Goal: Transaction & Acquisition: Book appointment/travel/reservation

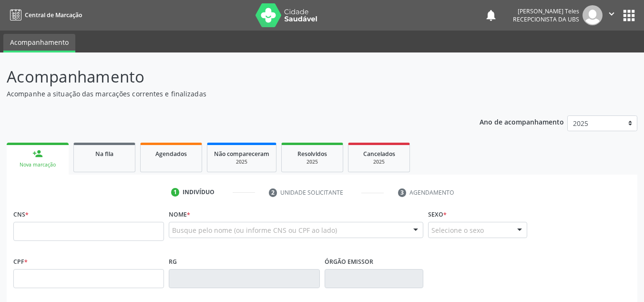
click at [86, 235] on input "text" at bounding box center [88, 231] width 151 height 19
type input "700 2024 7927 0826"
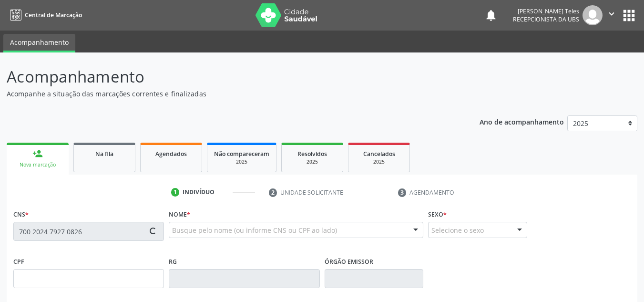
type input "070.537.225-11"
type input "[DATE]"
type input "[PERSON_NAME]"
type input "[PHONE_NUMBER]"
type input "19"
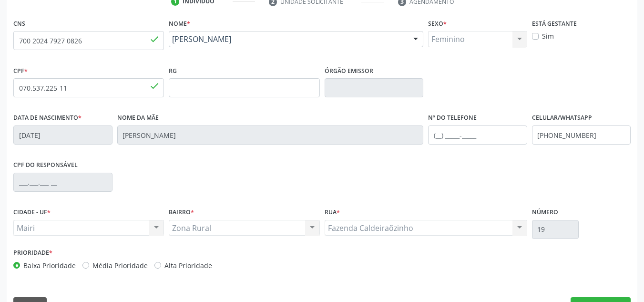
scroll to position [215, 0]
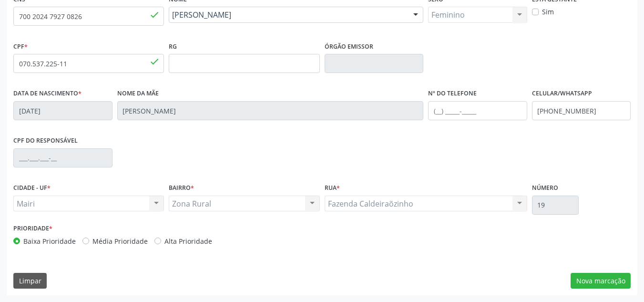
click at [151, 236] on div "Baixa Prioridade Média Prioridade Alta Prioridade" at bounding box center [166, 241] width 306 height 10
click at [164, 240] on label "Alta Prioridade" at bounding box center [188, 241] width 48 height 10
click at [154, 240] on input "Alta Prioridade" at bounding box center [157, 240] width 7 height 9
radio input "true"
click at [164, 241] on label "Alta Prioridade" at bounding box center [188, 241] width 48 height 10
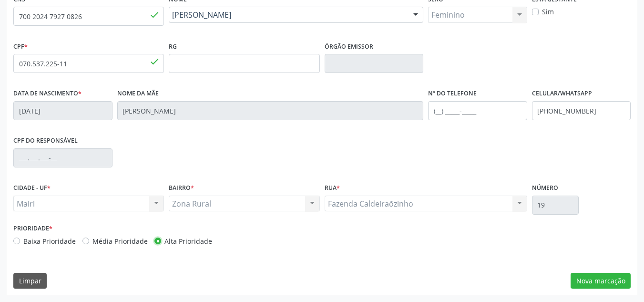
click at [155, 241] on input "Alta Prioridade" at bounding box center [157, 240] width 7 height 9
click at [605, 277] on button "Nova marcação" at bounding box center [600, 281] width 60 height 16
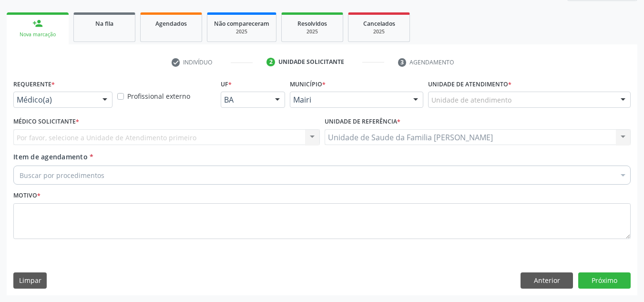
scroll to position [130, 0]
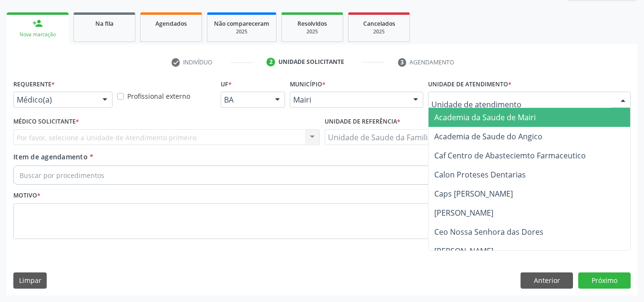
type input "J"
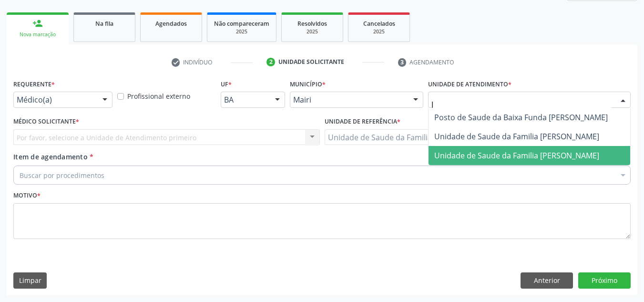
drag, startPoint x: 472, startPoint y: 152, endPoint x: 469, endPoint y: 157, distance: 5.6
click at [472, 155] on span "Unidade de Saude da Familia [PERSON_NAME]" at bounding box center [516, 155] width 165 height 10
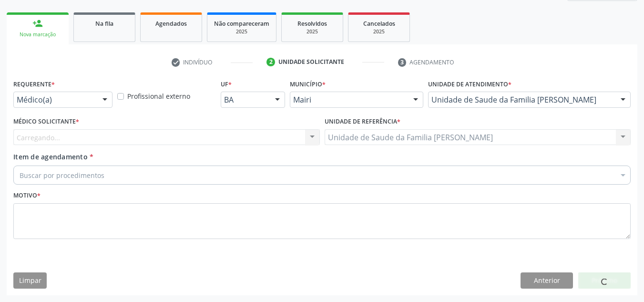
click at [32, 142] on div "Carregando... Nenhum resultado encontrado para: " " Não há nenhuma opção para s…" at bounding box center [166, 137] width 306 height 16
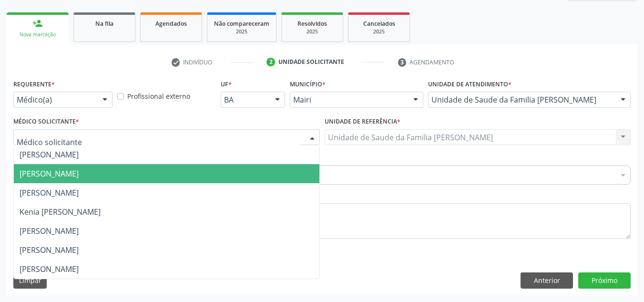
click at [51, 166] on span "[PERSON_NAME]" at bounding box center [166, 173] width 305 height 19
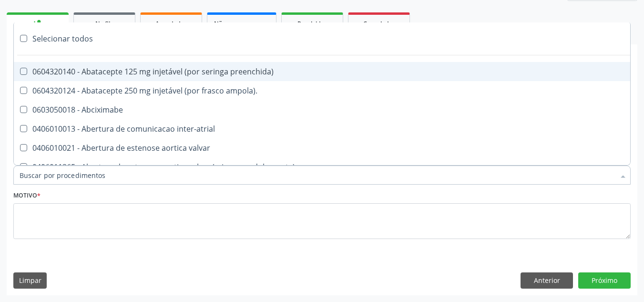
click at [51, 172] on input "Item de agendamento *" at bounding box center [317, 174] width 595 height 19
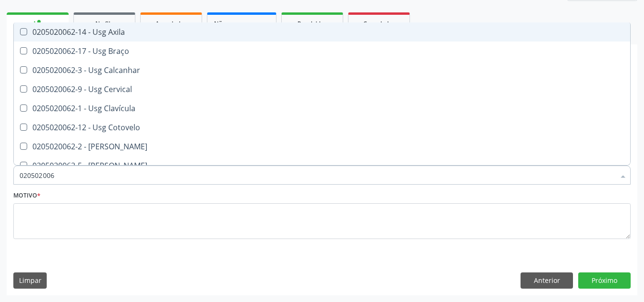
type input "0205020062"
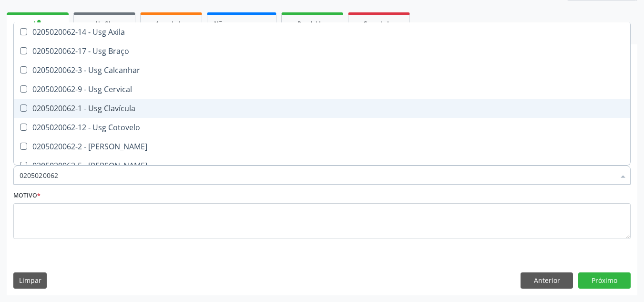
scroll to position [48, 0]
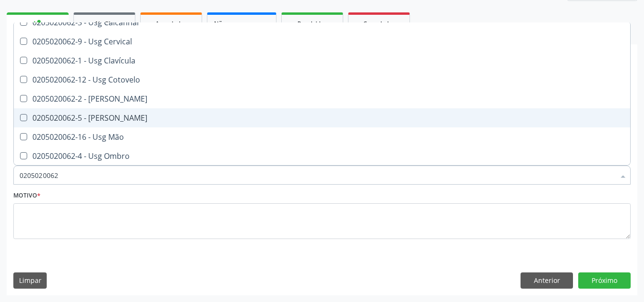
click at [113, 121] on div "0205020062-5 - [PERSON_NAME]" at bounding box center [322, 118] width 605 height 8
checkbox Joelho "true"
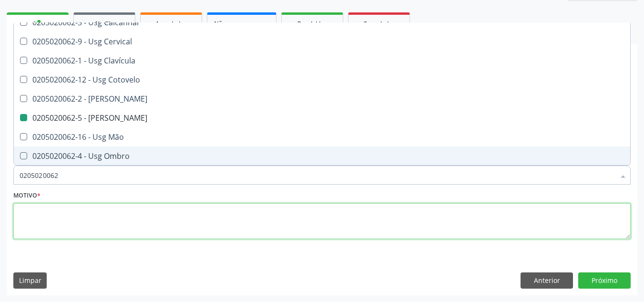
click at [54, 226] on textarea at bounding box center [321, 221] width 617 height 36
checkbox Braço "true"
checkbox Joelho "false"
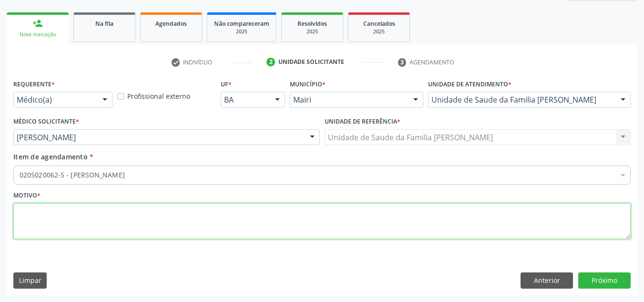
scroll to position [0, 0]
type textarea "AVALIACAO"
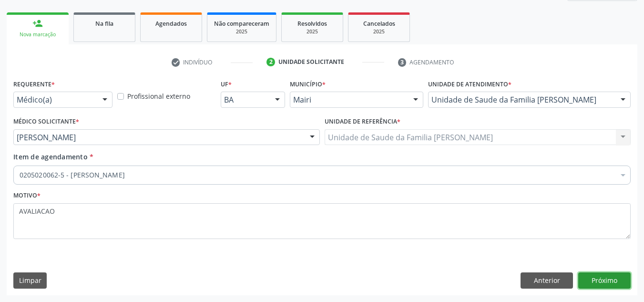
click at [608, 278] on button "Próximo" at bounding box center [604, 280] width 52 height 16
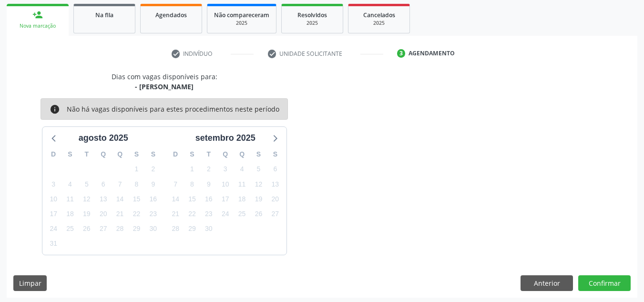
scroll to position [141, 0]
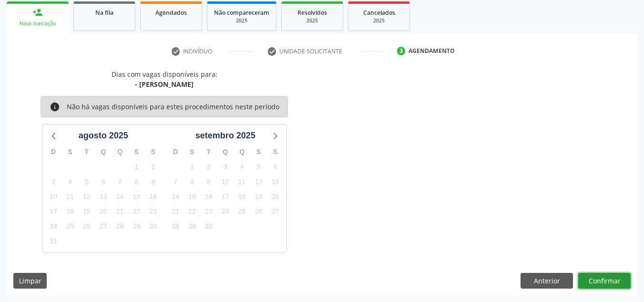
click at [612, 276] on button "Confirmar" at bounding box center [604, 281] width 52 height 16
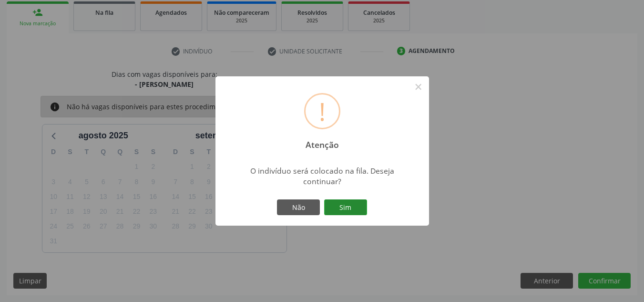
click at [348, 206] on button "Sim" at bounding box center [345, 207] width 43 height 16
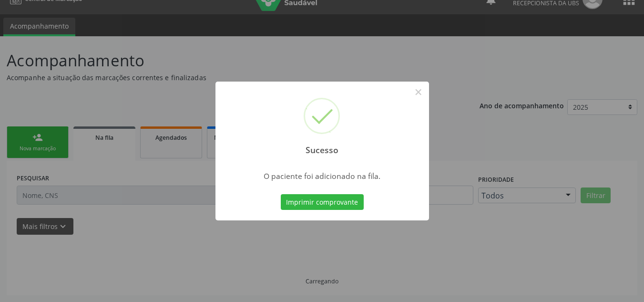
scroll to position [16, 0]
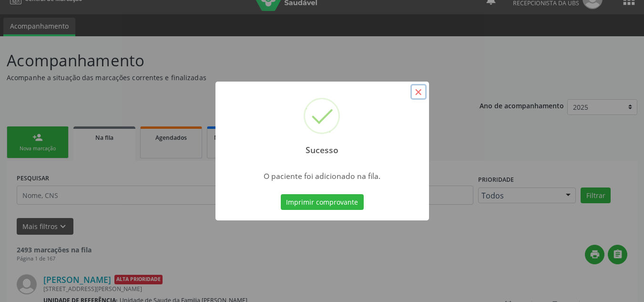
click at [418, 89] on button "×" at bounding box center [418, 92] width 16 height 16
